Goal: Communication & Community: Answer question/provide support

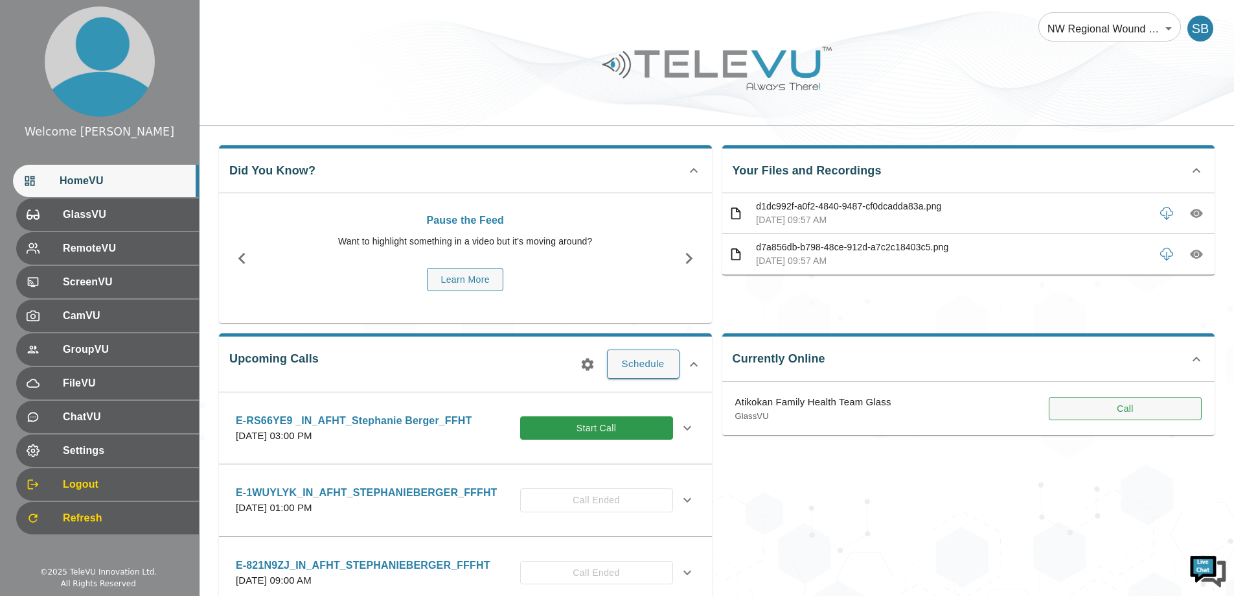
click at [1154, 404] on button "Call" at bounding box center [1125, 409] width 153 height 24
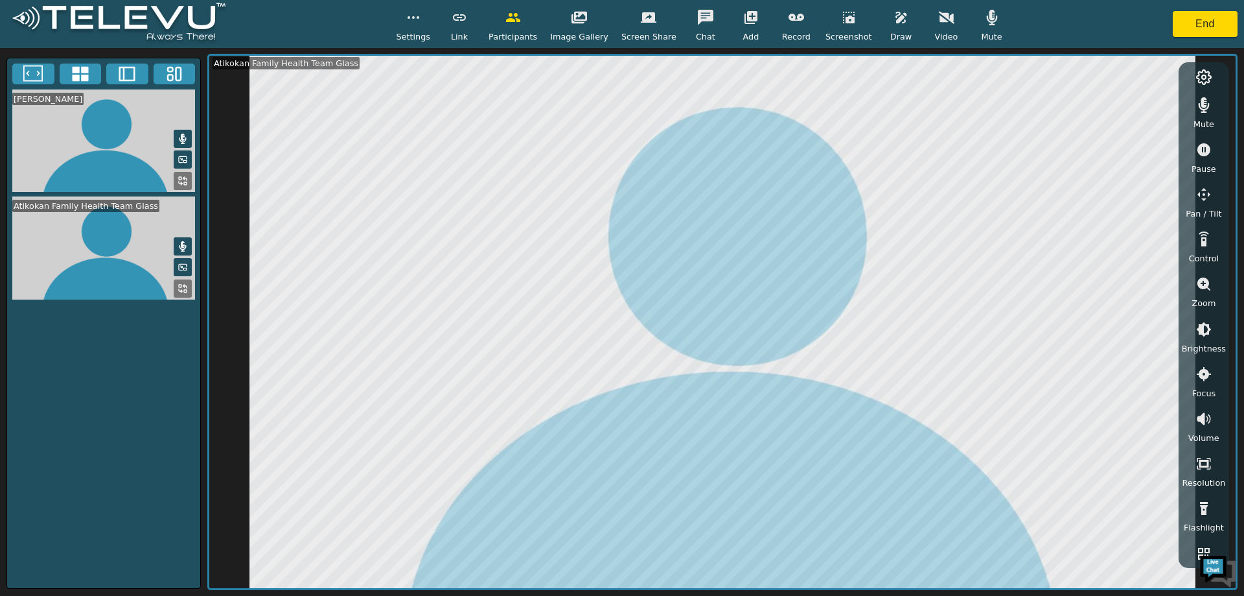
click at [935, 26] on button "button" at bounding box center [947, 18] width 32 height 26
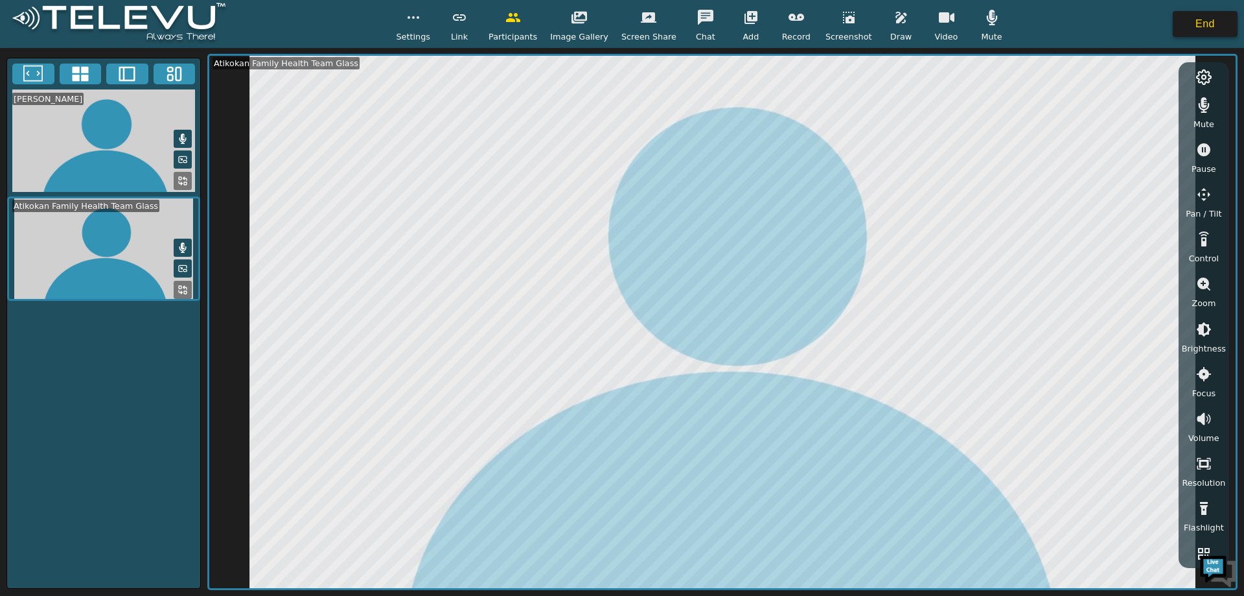
click at [1210, 20] on button "End" at bounding box center [1205, 24] width 65 height 26
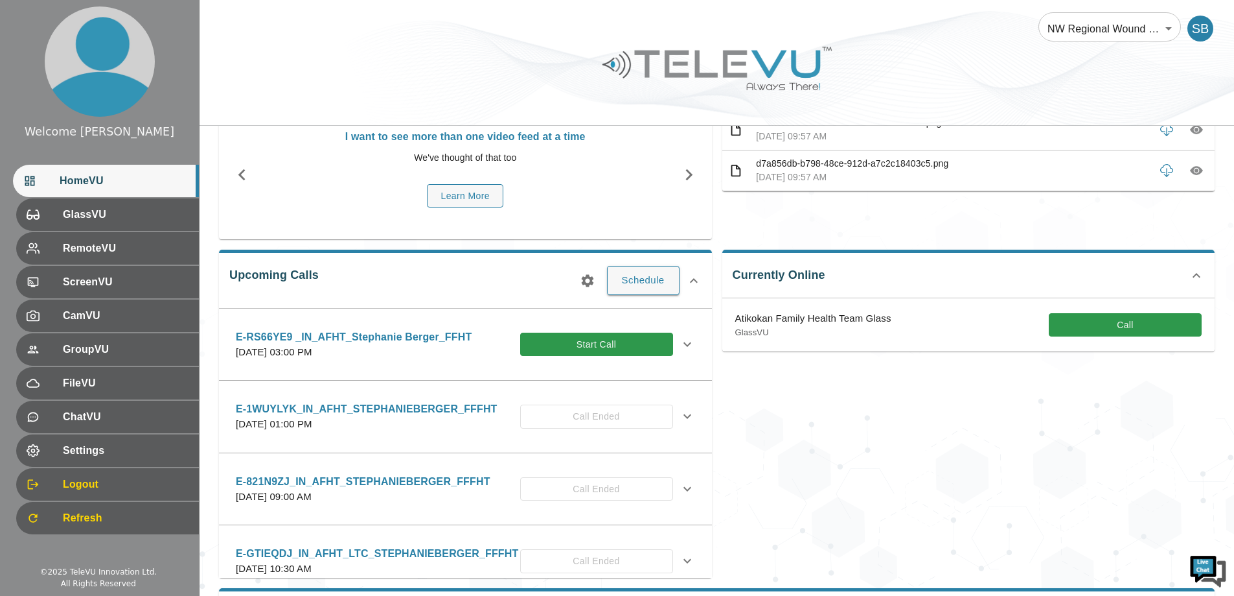
scroll to position [130, 0]
